Goal: Task Accomplishment & Management: Use online tool/utility

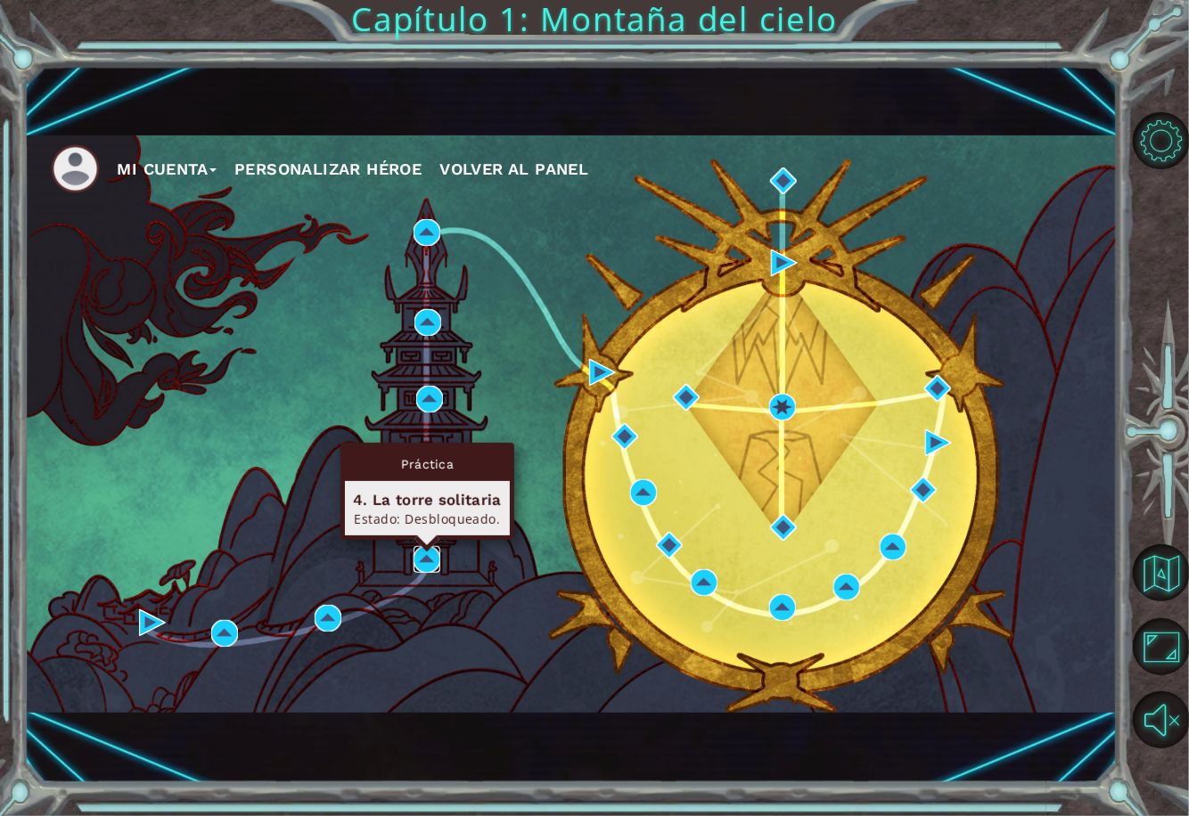
click at [423, 557] on img at bounding box center [426, 559] width 27 height 27
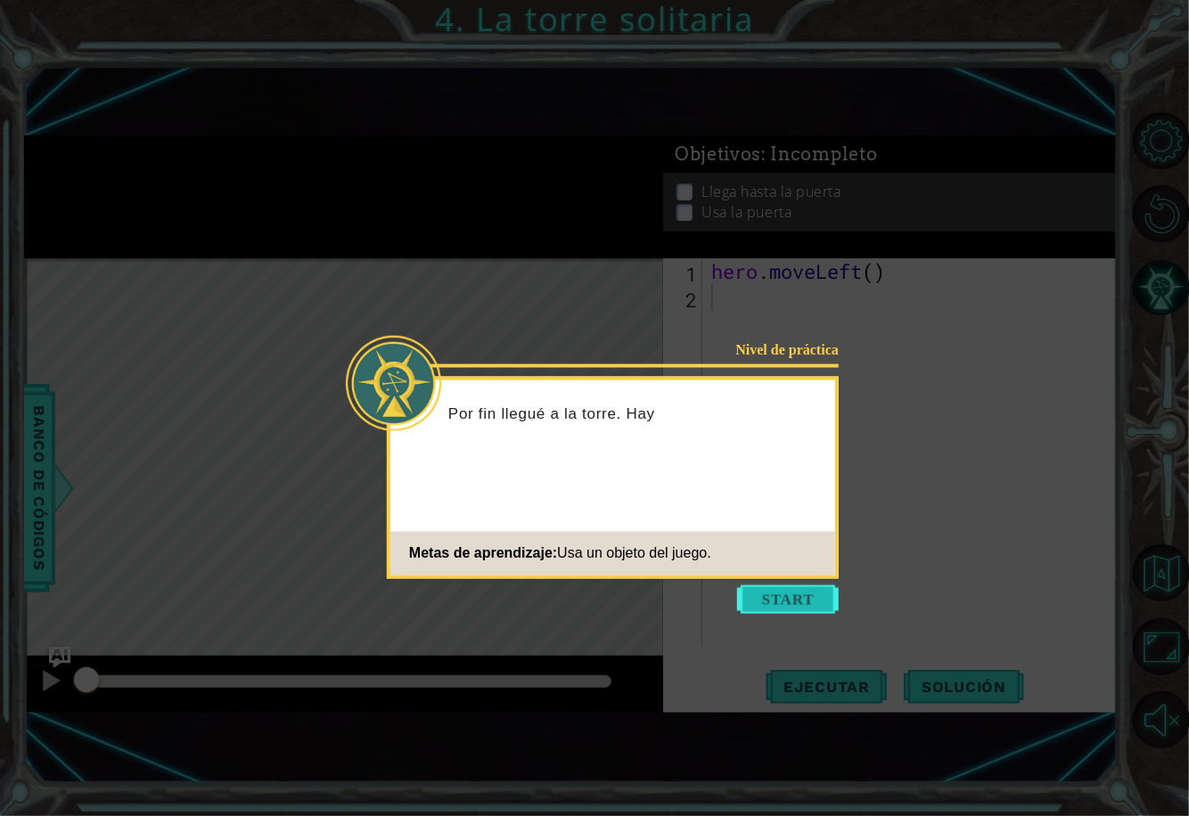
click at [794, 605] on button "Start" at bounding box center [788, 599] width 102 height 29
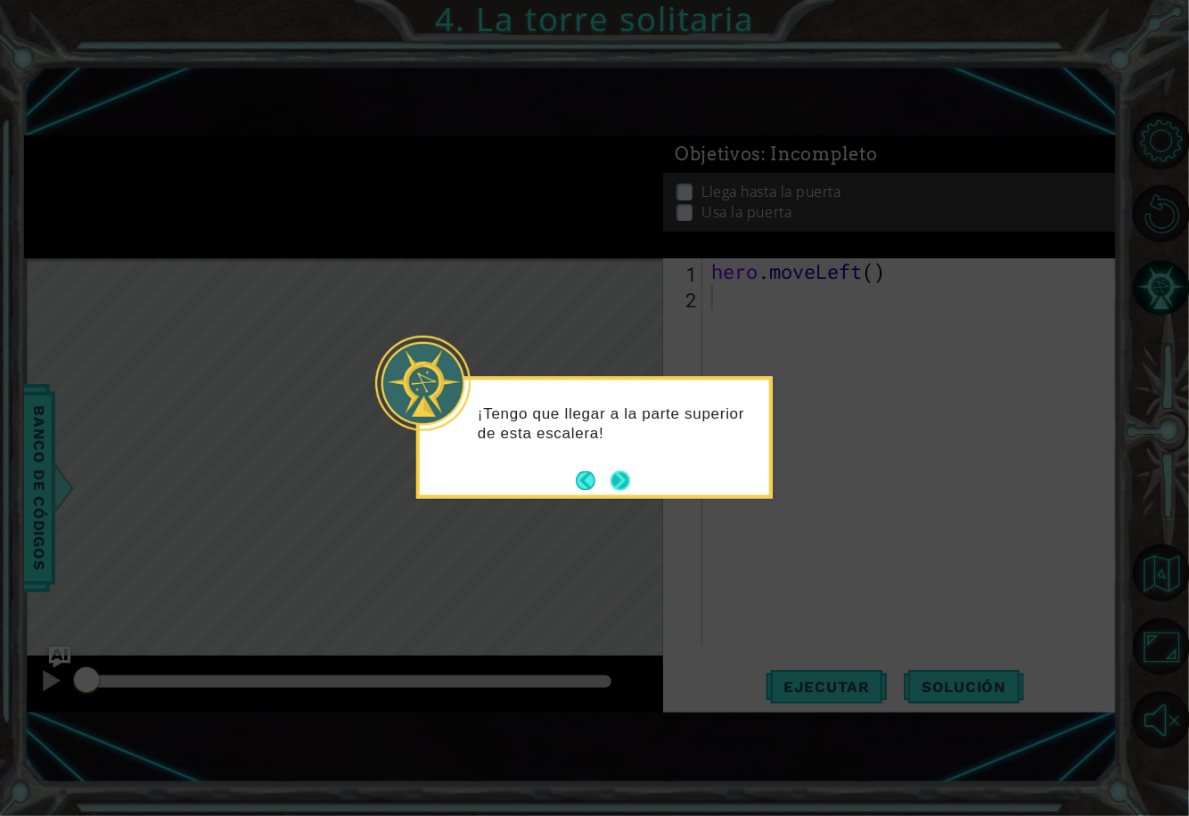
click at [614, 473] on button "Next" at bounding box center [620, 480] width 20 height 20
